Goal: Task Accomplishment & Management: Manage account settings

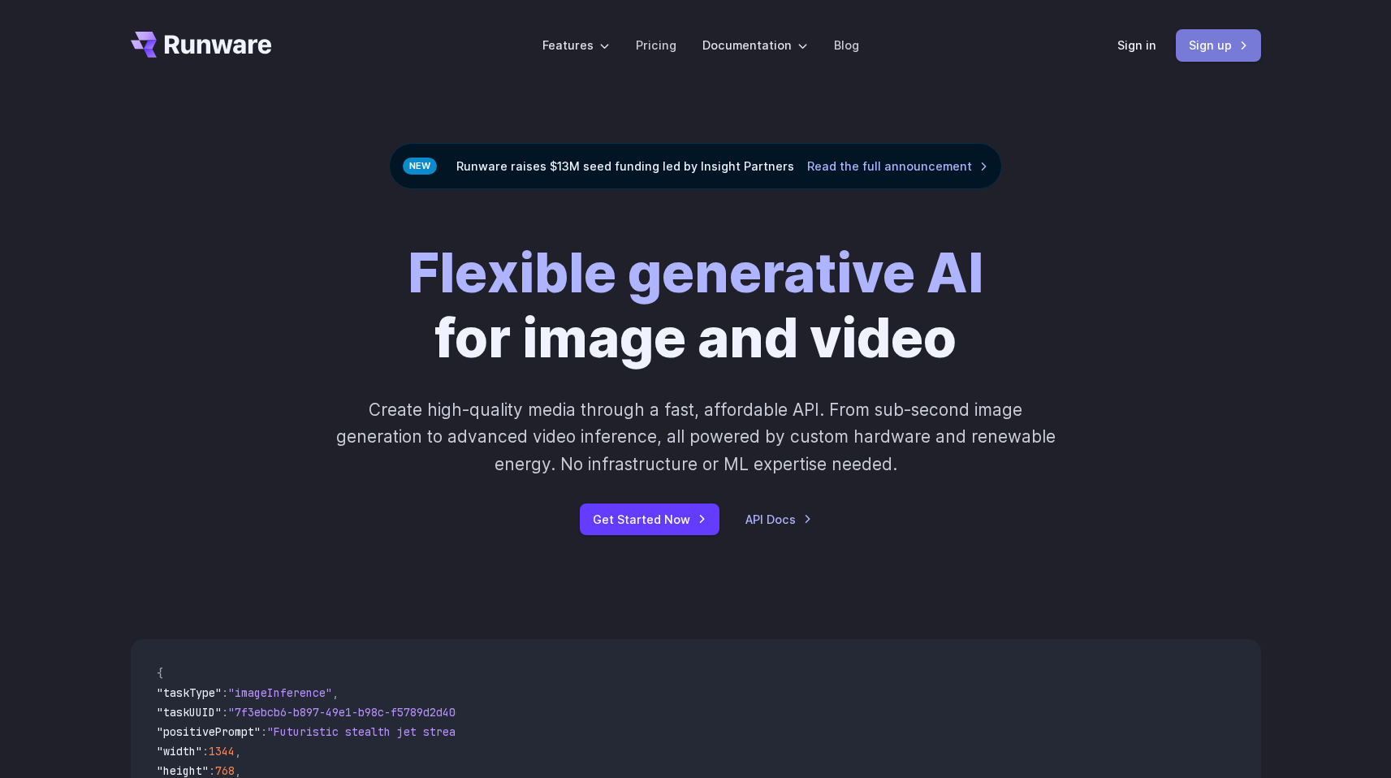
click at [1183, 48] on link "Sign up" at bounding box center [1218, 45] width 85 height 32
click at [1134, 50] on link "Sign in" at bounding box center [1137, 45] width 39 height 19
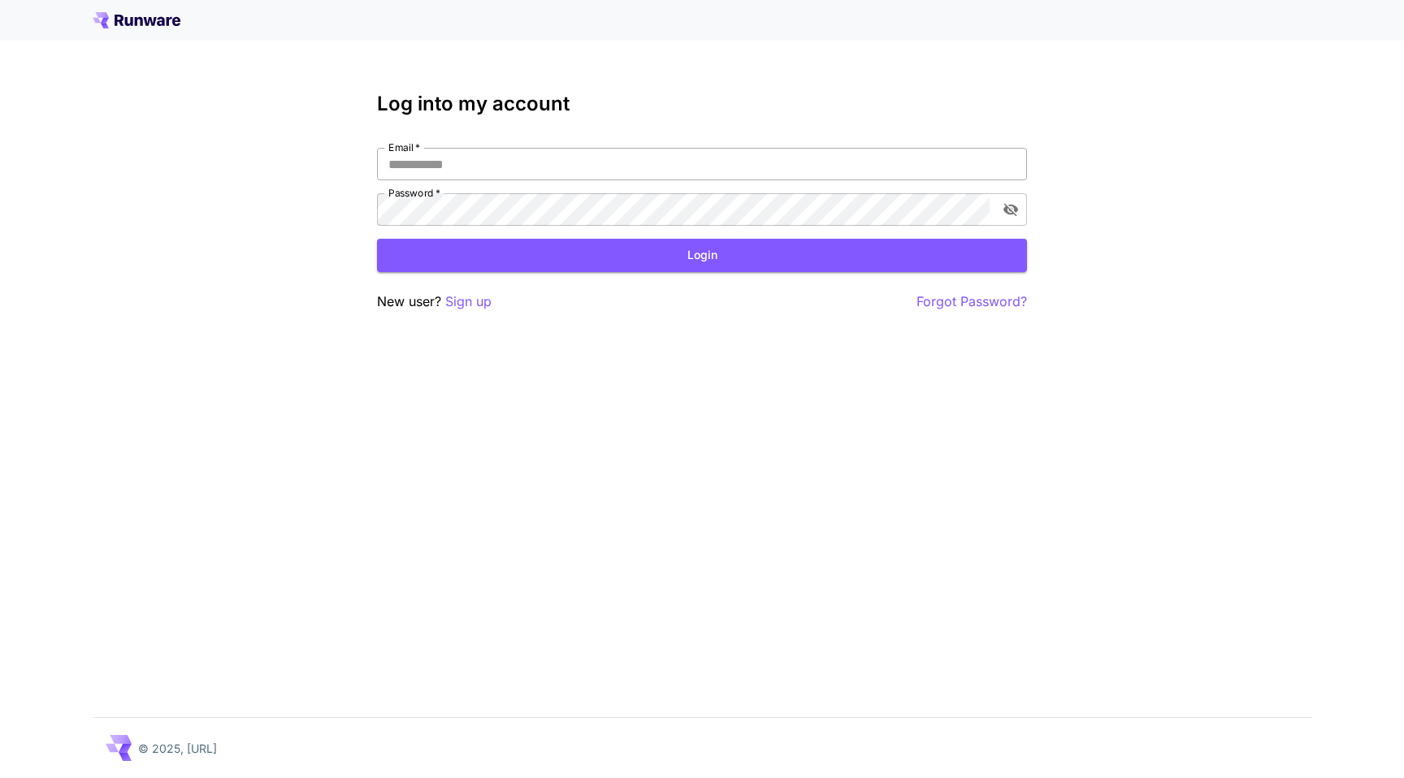
click at [504, 154] on input "Email   *" at bounding box center [702, 164] width 650 height 32
type input "**********"
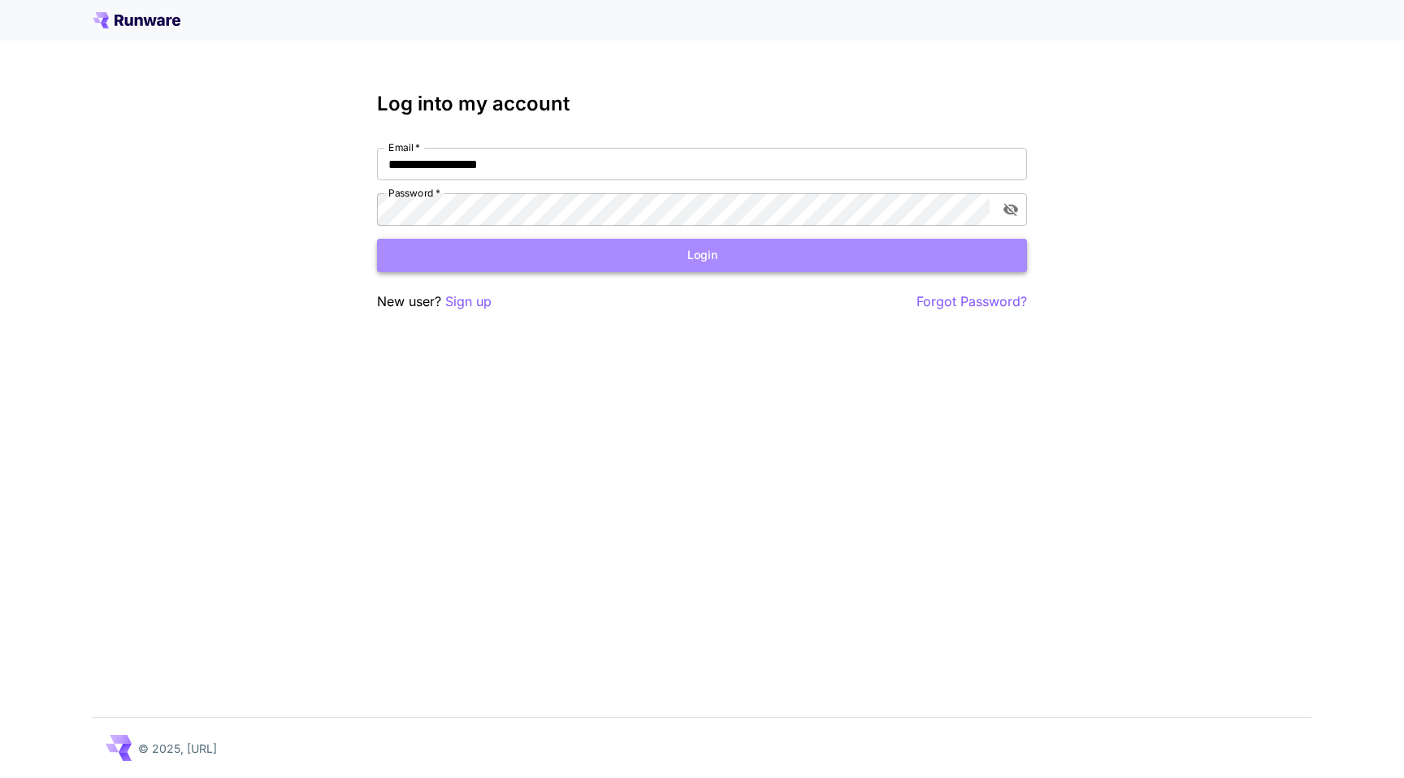
click at [649, 246] on button "Login" at bounding box center [702, 255] width 650 height 33
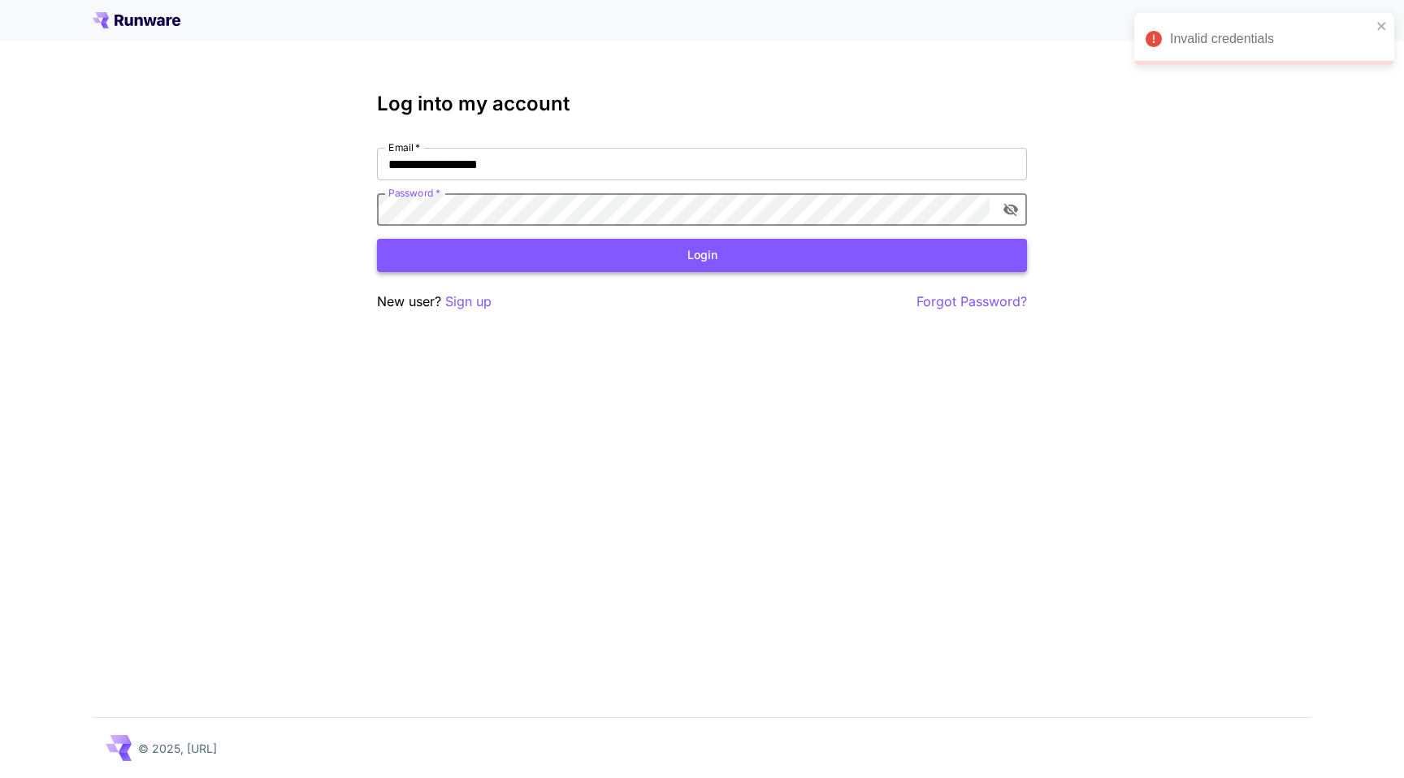
click at [556, 248] on button "Login" at bounding box center [702, 255] width 650 height 33
click at [1379, 22] on icon "close" at bounding box center [1381, 25] width 11 height 13
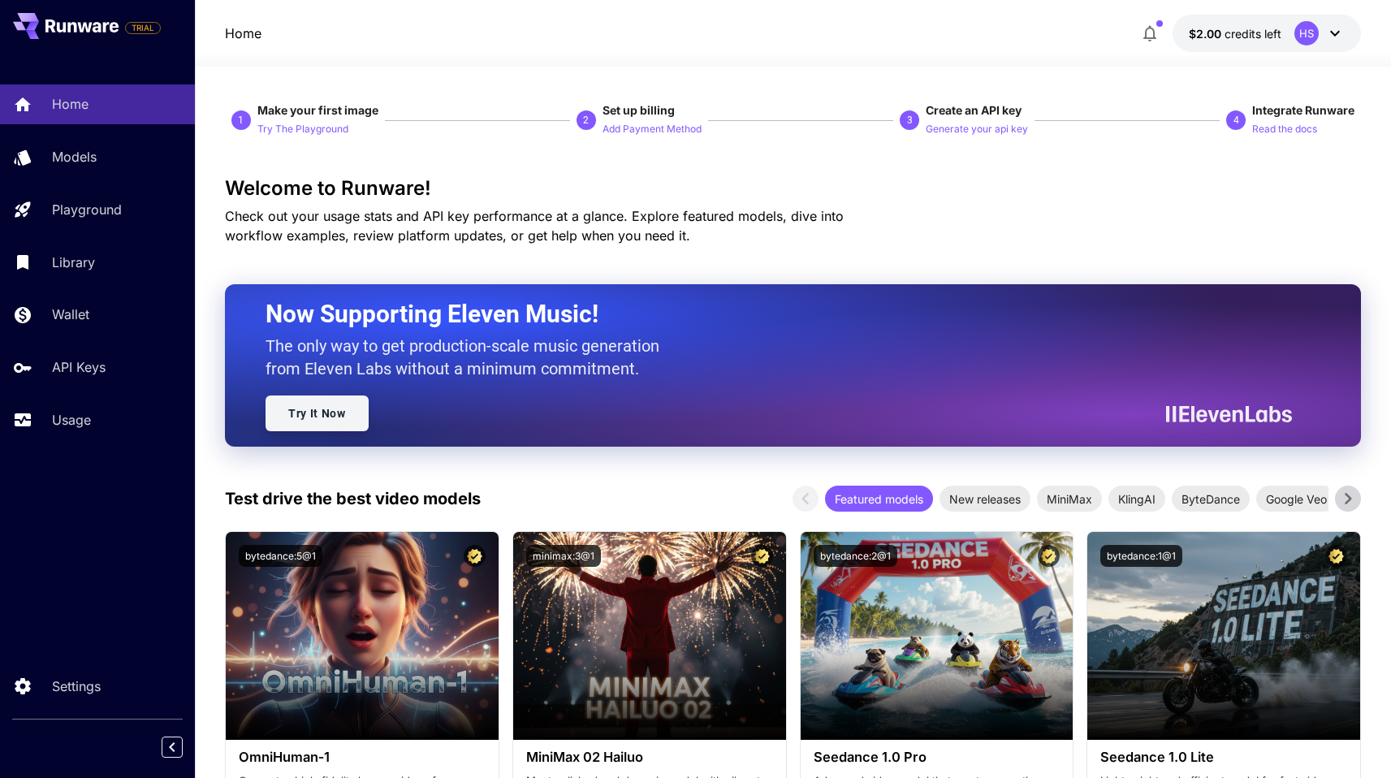
click at [320, 416] on link "Try It Now" at bounding box center [317, 414] width 103 height 36
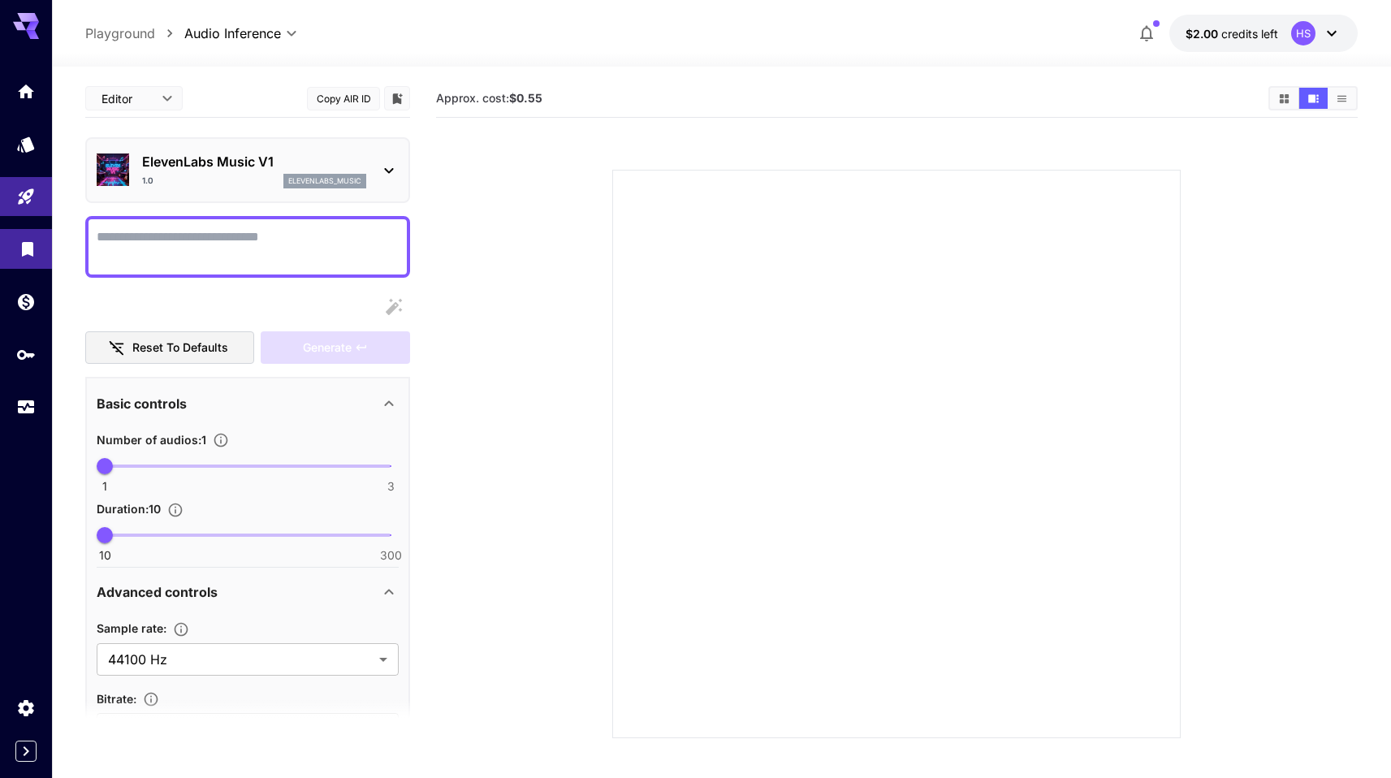
click at [39, 242] on link at bounding box center [26, 249] width 52 height 40
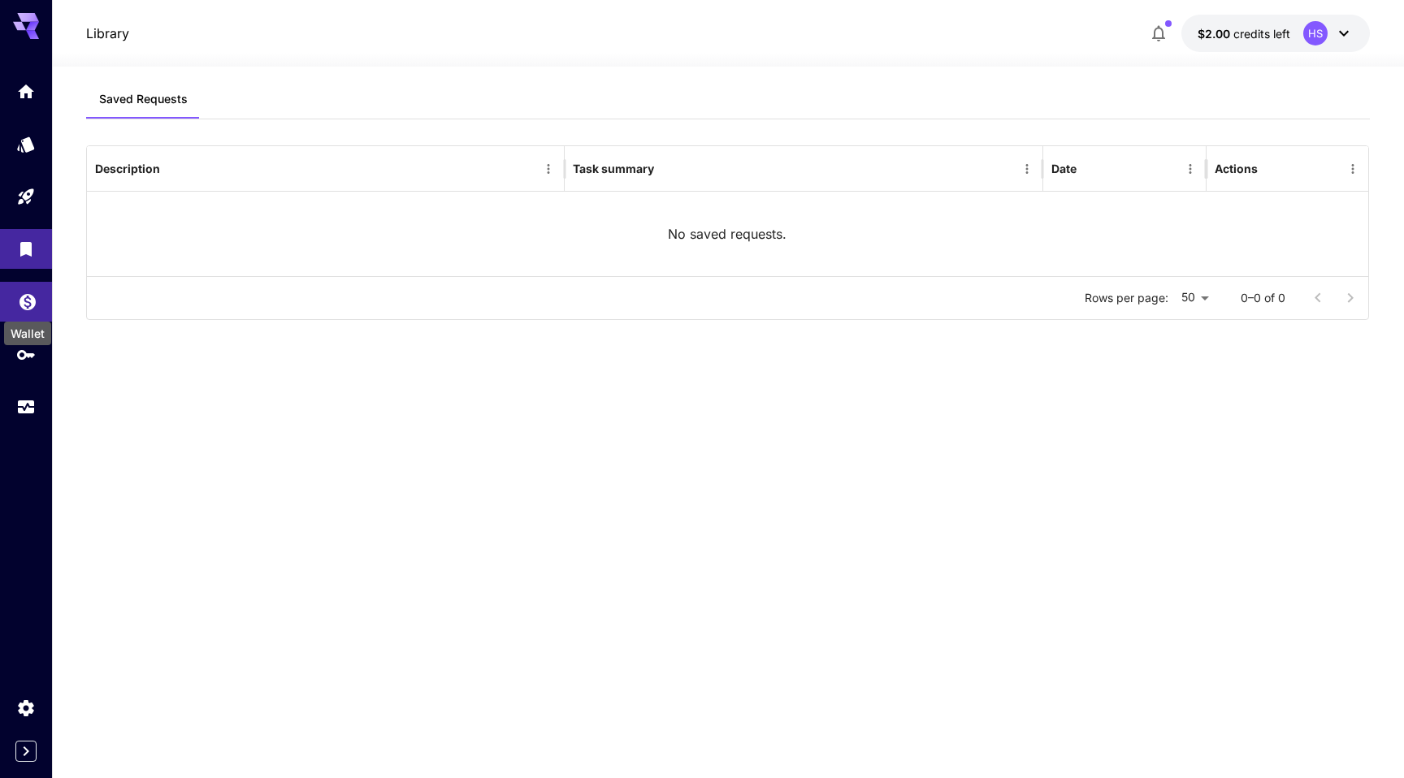
click at [37, 306] on icon "Wallet" at bounding box center [27, 297] width 19 height 19
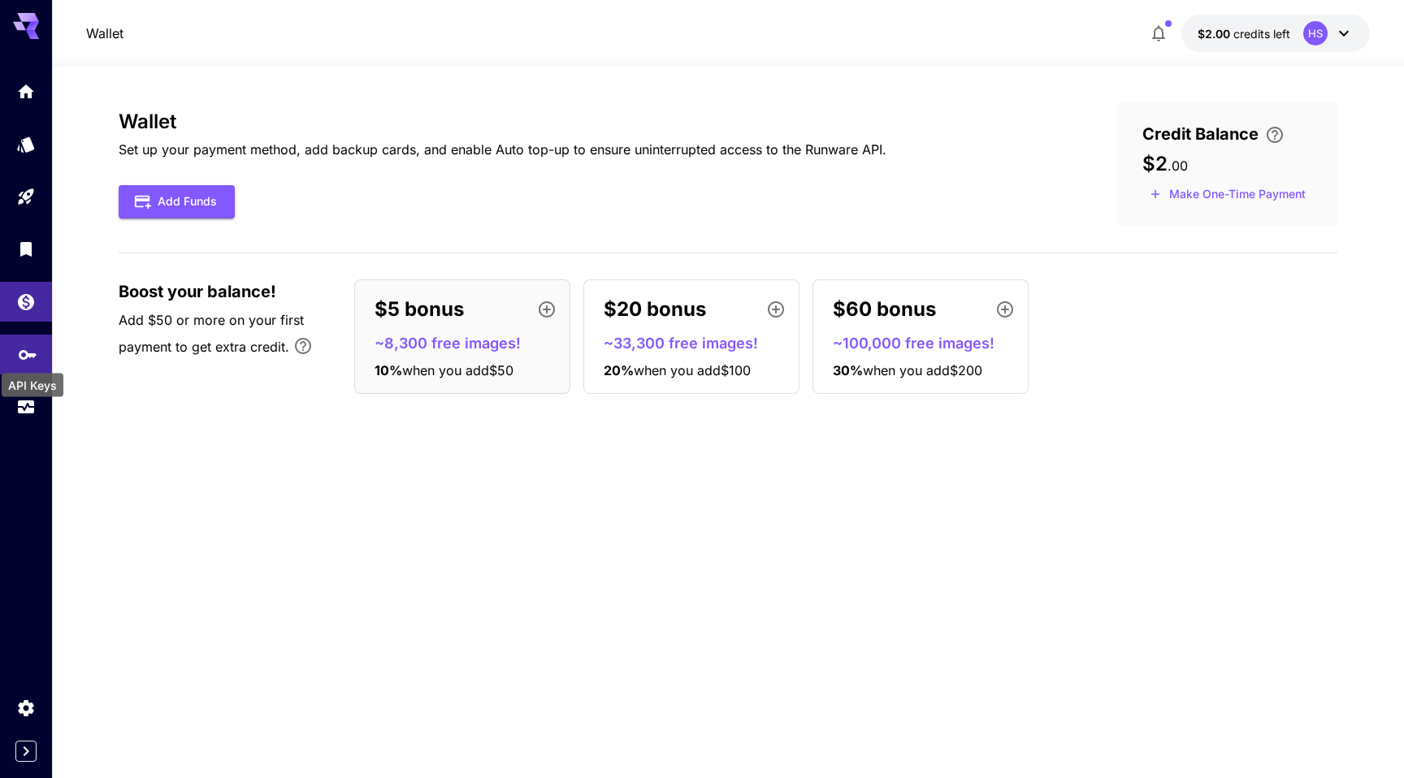
click at [32, 357] on icon "API Keys" at bounding box center [27, 349] width 19 height 19
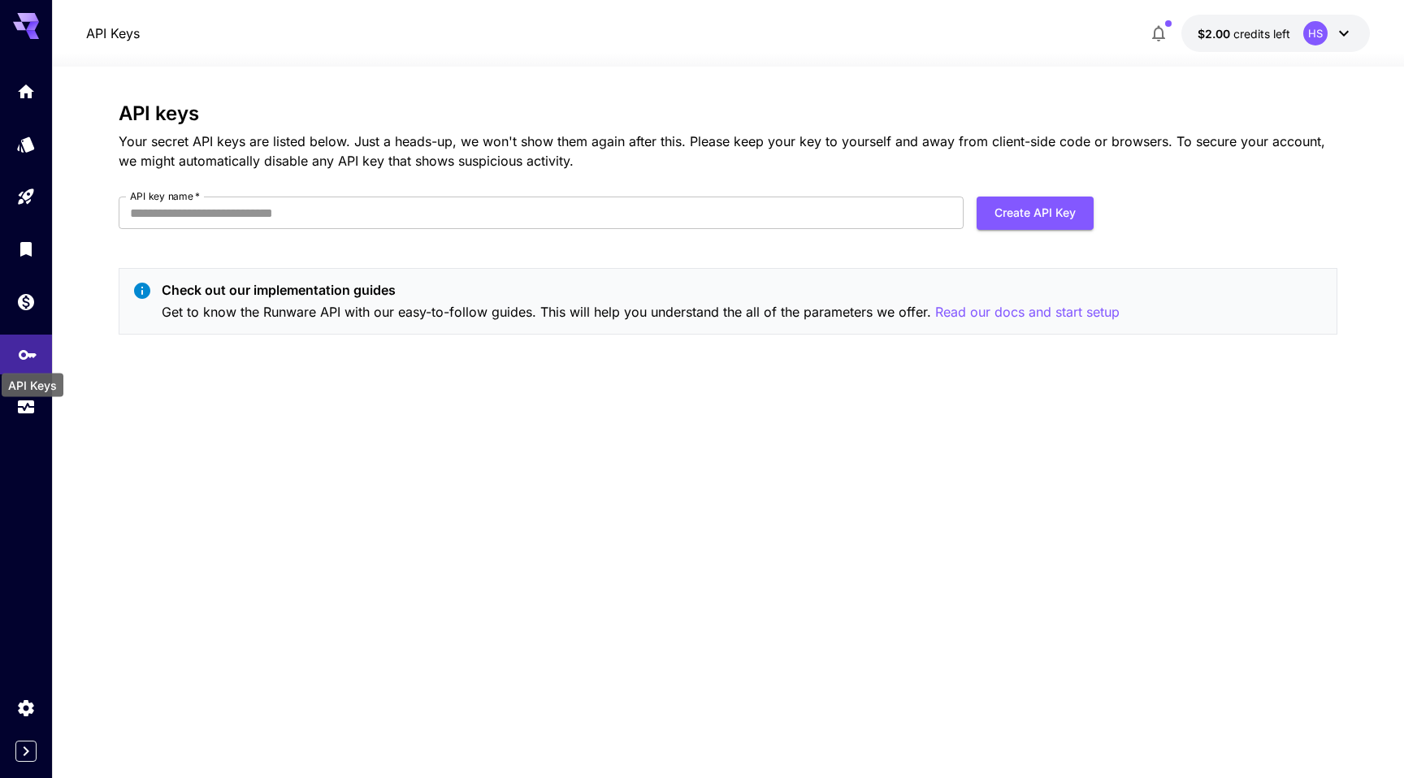
click at [32, 357] on icon "API Keys" at bounding box center [27, 349] width 19 height 19
click at [225, 221] on input "API key name   *" at bounding box center [541, 213] width 845 height 32
click at [199, 218] on input "API key name   *" at bounding box center [541, 213] width 845 height 32
click at [322, 217] on input "API key name   *" at bounding box center [541, 213] width 845 height 32
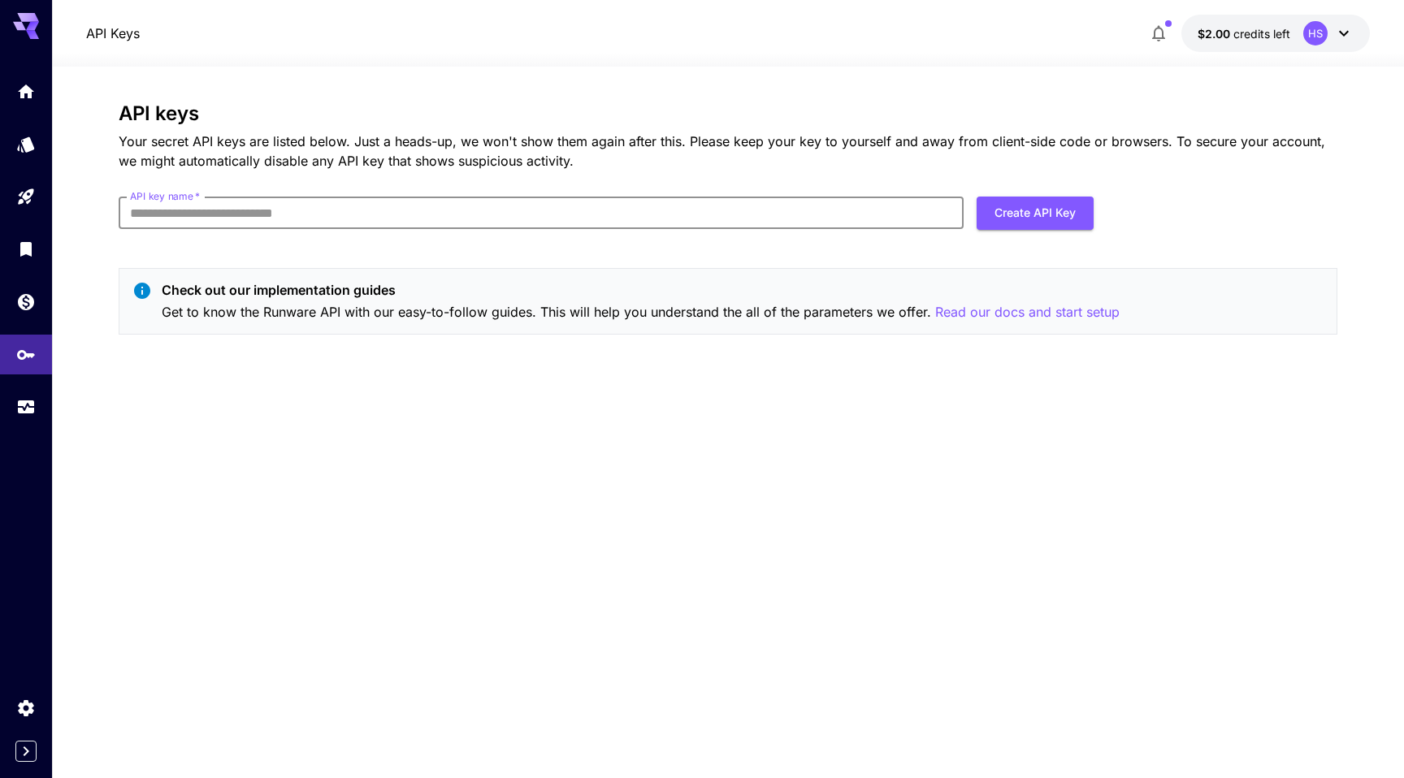
click at [152, 212] on input "API key name   *" at bounding box center [541, 213] width 845 height 32
click at [26, 81] on icon "Home" at bounding box center [27, 86] width 19 height 19
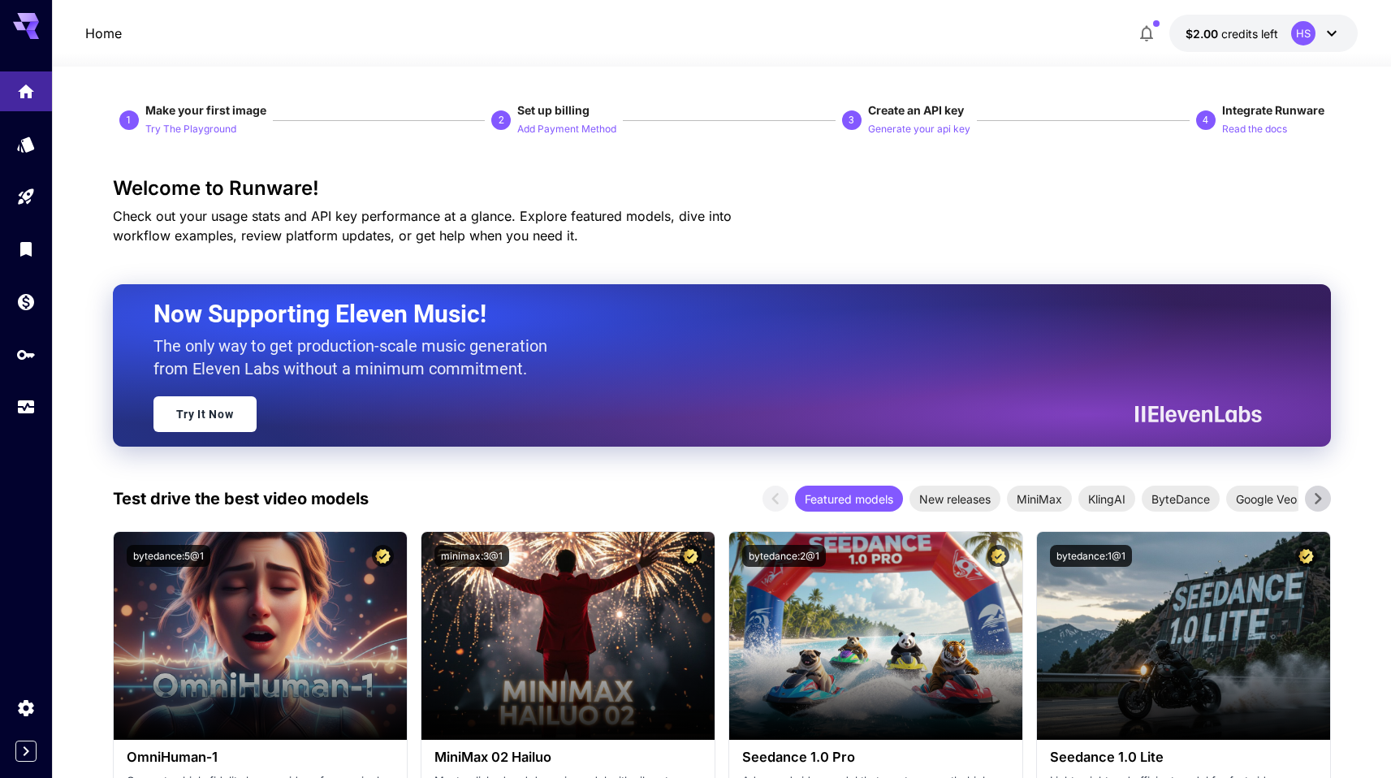
click at [32, 28] on icon at bounding box center [32, 26] width 13 height 9
